Goal: Find specific page/section: Find specific page/section

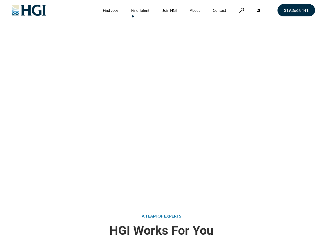
click at [162, 123] on div "Attract the Right Talent Home » Find Talent" at bounding box center [161, 98] width 323 height 197
click at [241, 10] on link at bounding box center [241, 10] width 5 height 5
